Goal: Task Accomplishment & Management: Use online tool/utility

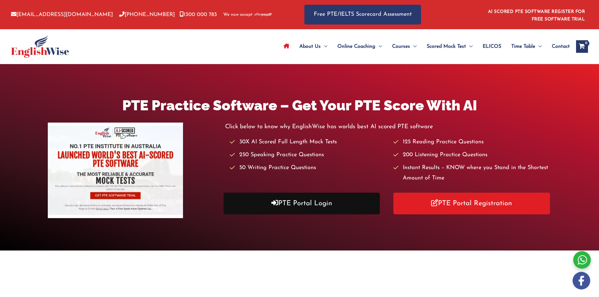
click at [253, 213] on link "PTE Portal Login" at bounding box center [302, 204] width 157 height 22
click at [248, 207] on link "PTE Portal Login" at bounding box center [302, 204] width 157 height 22
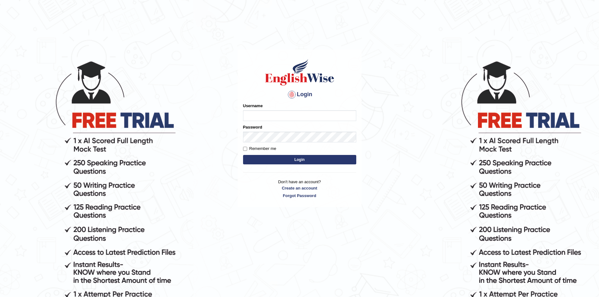
click at [268, 110] on div "Username" at bounding box center [299, 112] width 113 height 18
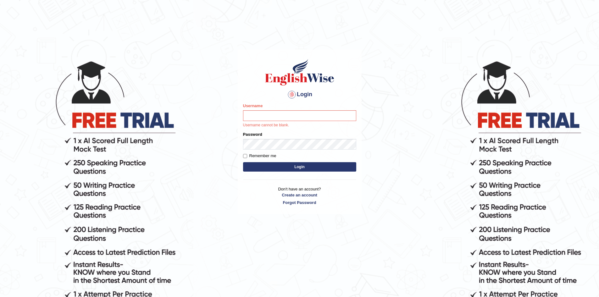
click at [291, 95] on div at bounding box center [292, 95] width 10 height 10
drag, startPoint x: 291, startPoint y: 95, endPoint x: 258, endPoint y: 117, distance: 39.4
click at [258, 117] on div "Login Please fix the following errors: Username Username cannot be blank. Passw…" at bounding box center [300, 132] width 124 height 165
click at [258, 117] on input "Username" at bounding box center [299, 115] width 113 height 11
type input "Treniti"
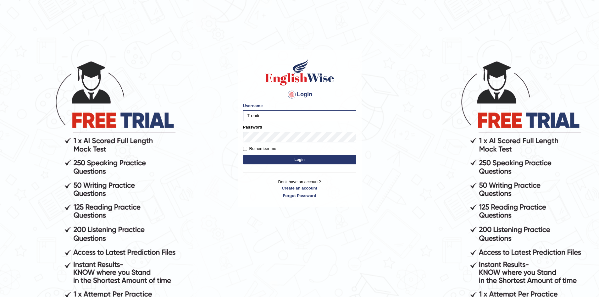
click at [334, 166] on form "Please fix the following errors: Username Treniti Password Remember me Login" at bounding box center [299, 134] width 113 height 63
click at [314, 161] on button "Login" at bounding box center [299, 159] width 113 height 9
click at [307, 163] on button "Login" at bounding box center [299, 159] width 113 height 9
click at [300, 164] on button "Login" at bounding box center [299, 159] width 113 height 9
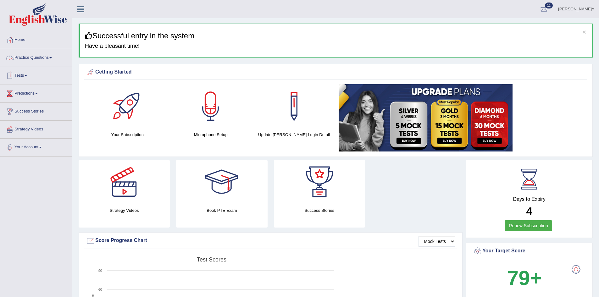
click at [49, 54] on link "Practice Questions" at bounding box center [36, 57] width 72 height 16
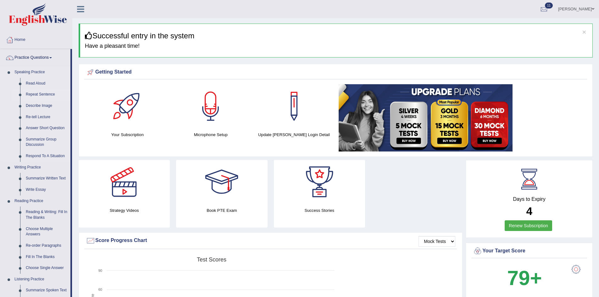
click at [42, 94] on link "Repeat Sentence" at bounding box center [46, 94] width 47 height 11
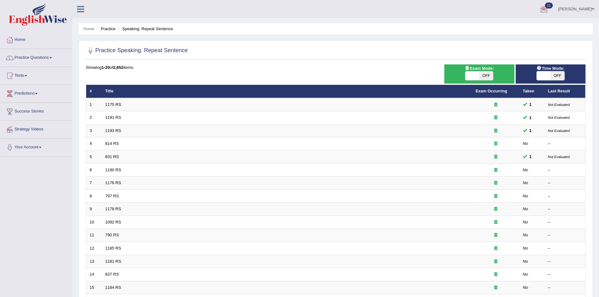
click at [549, 5] on div at bounding box center [543, 9] width 9 height 9
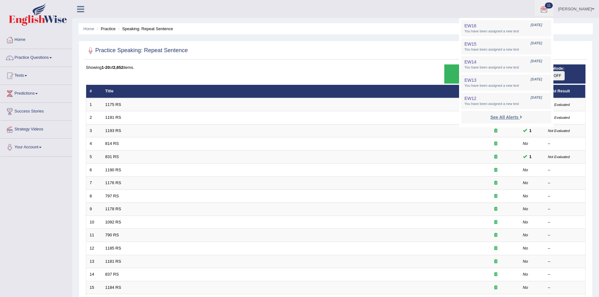
click at [518, 115] on strong "See All Alerts" at bounding box center [504, 117] width 28 height 5
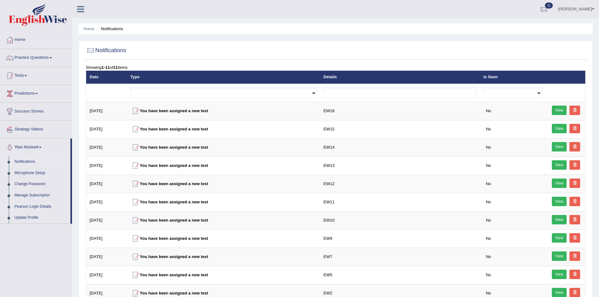
scroll to position [56, 0]
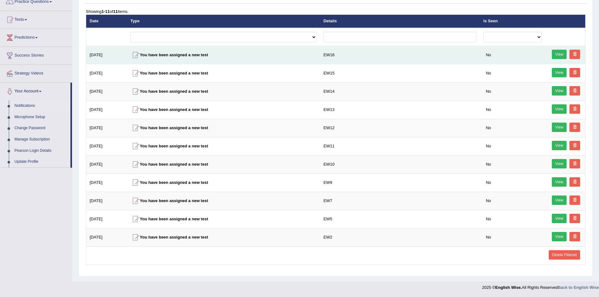
click at [561, 53] on link "View" at bounding box center [559, 54] width 15 height 9
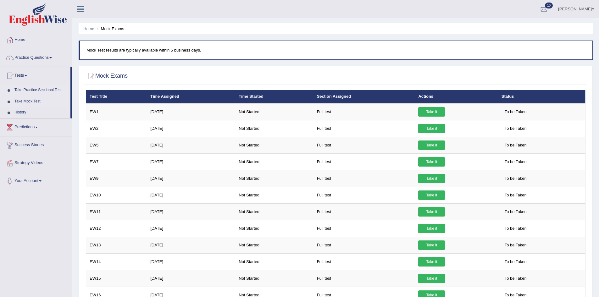
click at [28, 89] on link "Take Practice Sectional Test" at bounding box center [41, 90] width 59 height 11
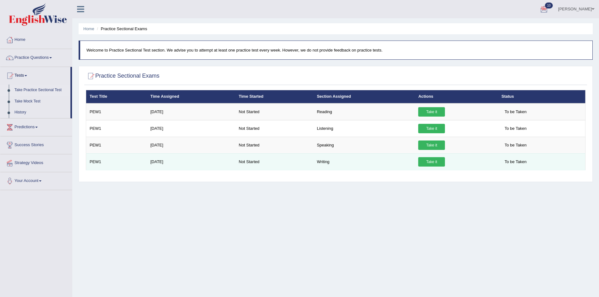
click at [434, 164] on link "Take it" at bounding box center [431, 161] width 27 height 9
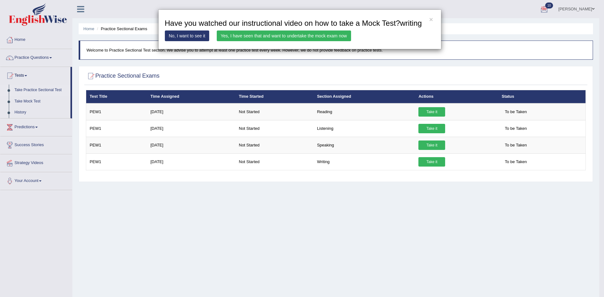
click at [196, 38] on link "No, I want to see it" at bounding box center [187, 36] width 45 height 11
